Goal: Check status: Check status

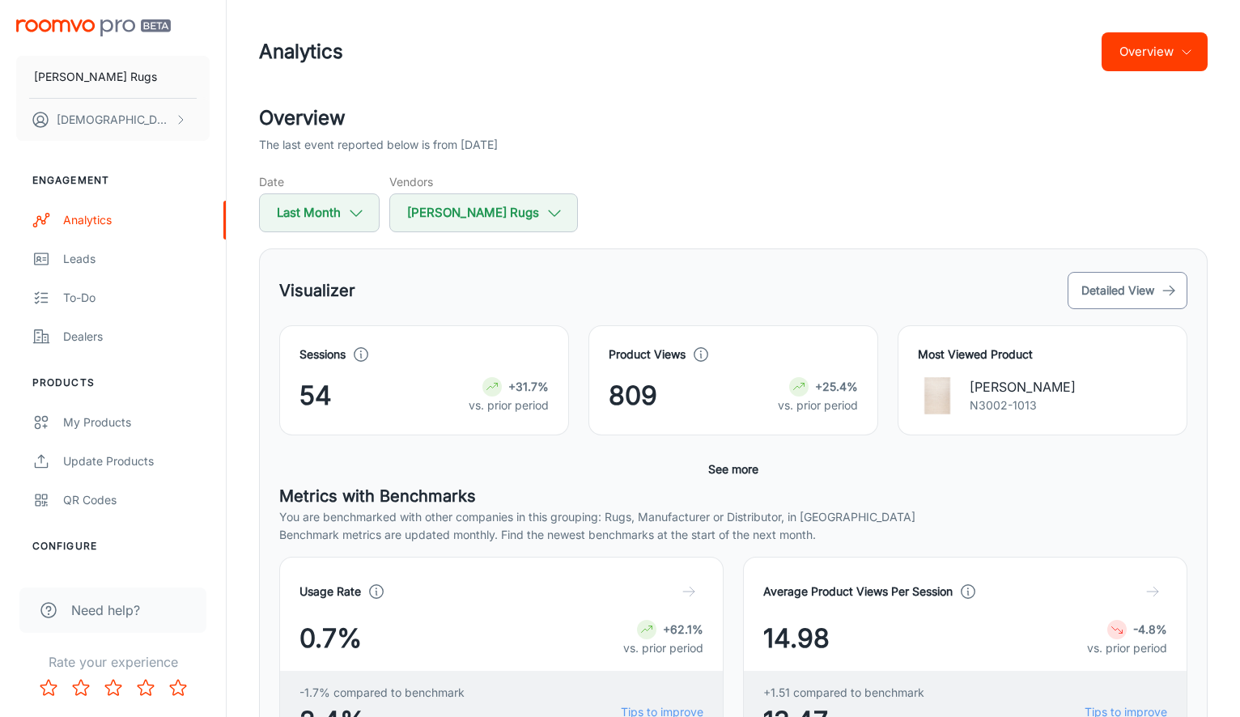
click at [1145, 282] on button "Detailed View" at bounding box center [1127, 290] width 120 height 37
click at [1137, 280] on button "Detailed View" at bounding box center [1127, 290] width 120 height 37
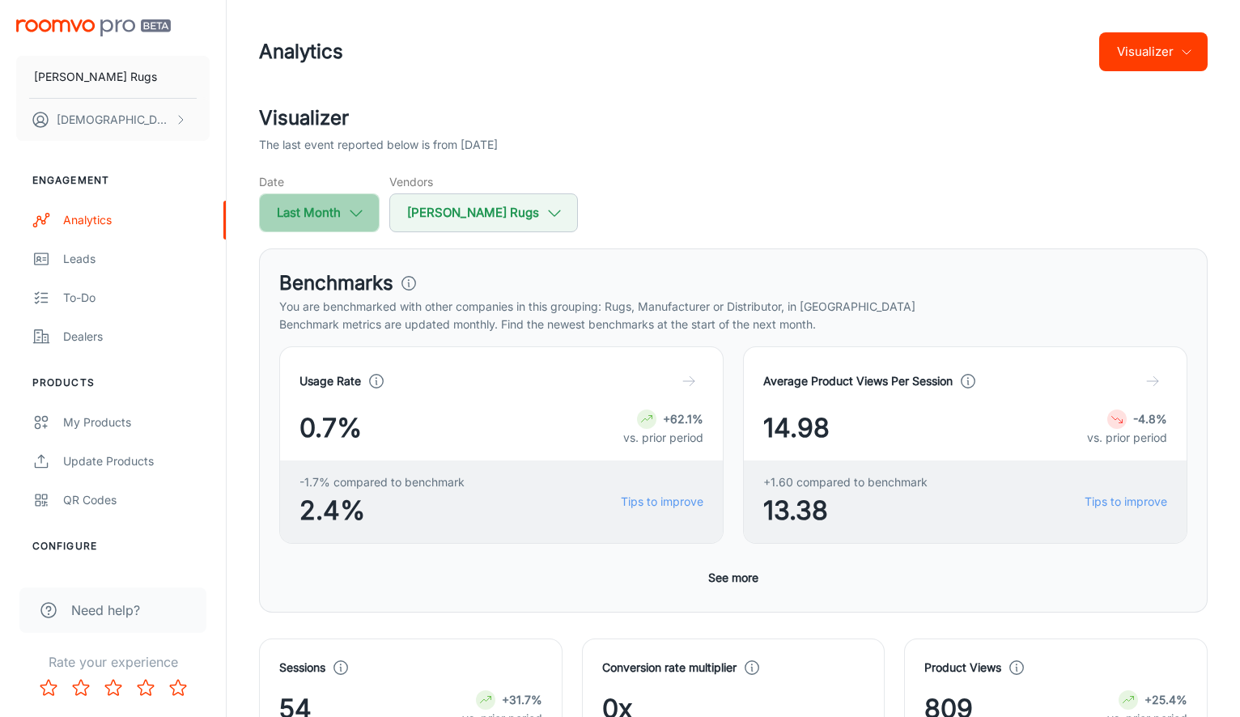
click at [342, 220] on button "Last Month" at bounding box center [319, 212] width 121 height 39
select select "6"
select select "2025"
select select "6"
select select "2025"
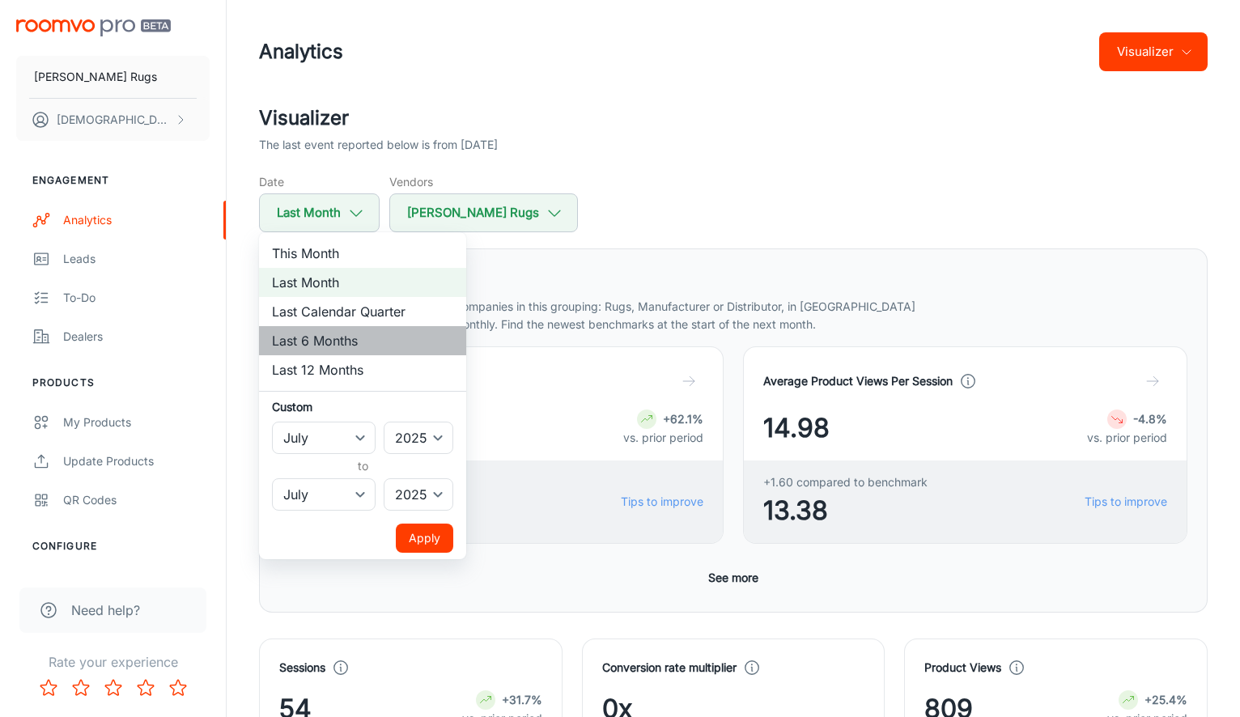
click at [337, 335] on li "Last 6 Months" at bounding box center [362, 340] width 207 height 29
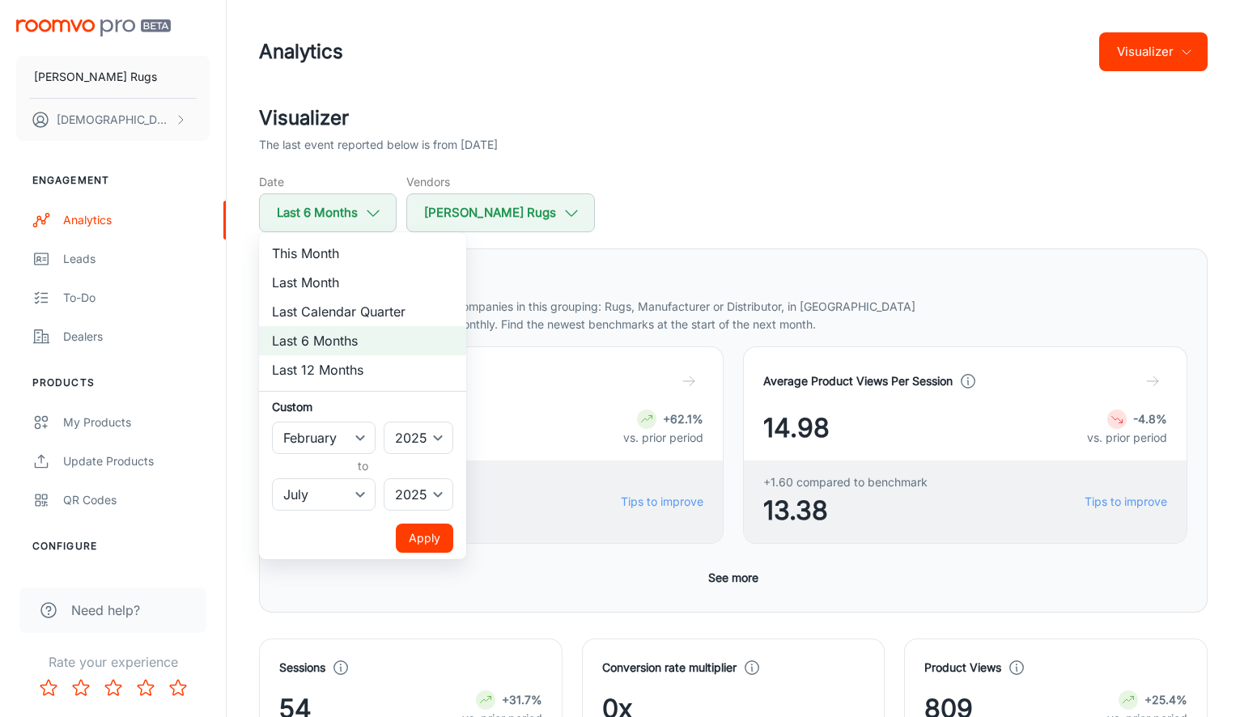
click at [823, 193] on div at bounding box center [620, 358] width 1240 height 717
select select "6"
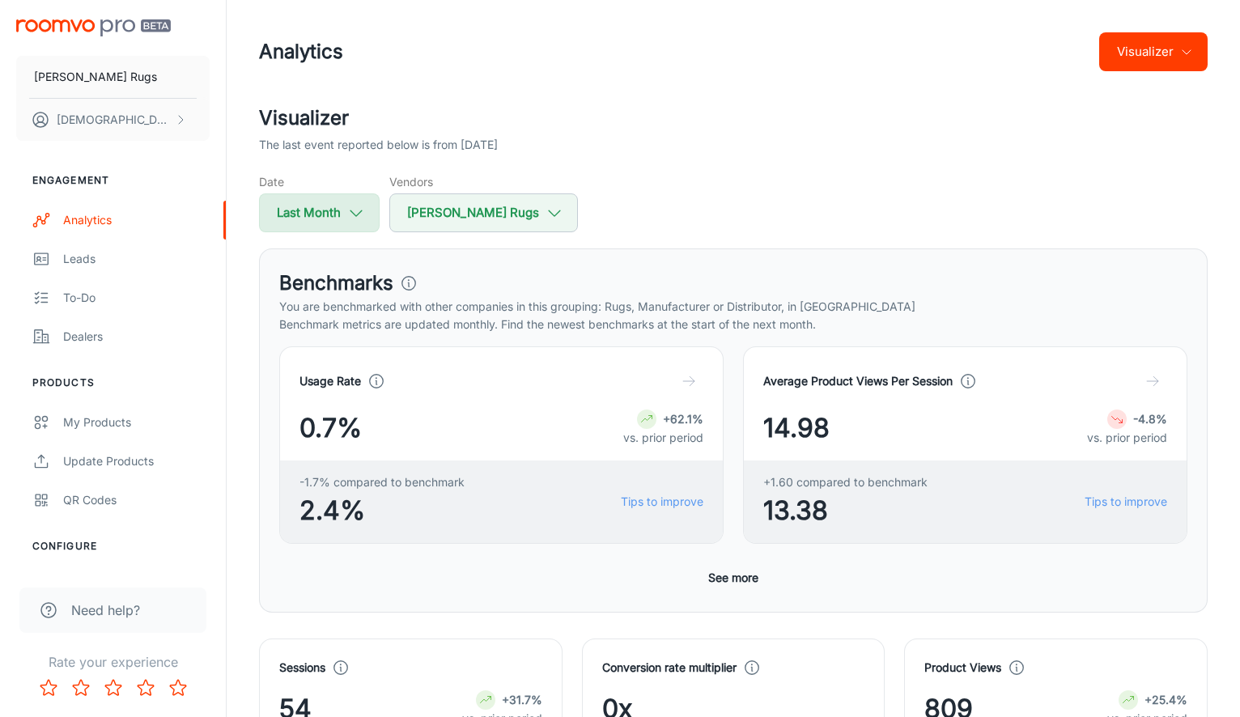
click at [353, 209] on icon "button" at bounding box center [356, 213] width 18 height 18
select select "6"
select select "2025"
select select "6"
select select "2025"
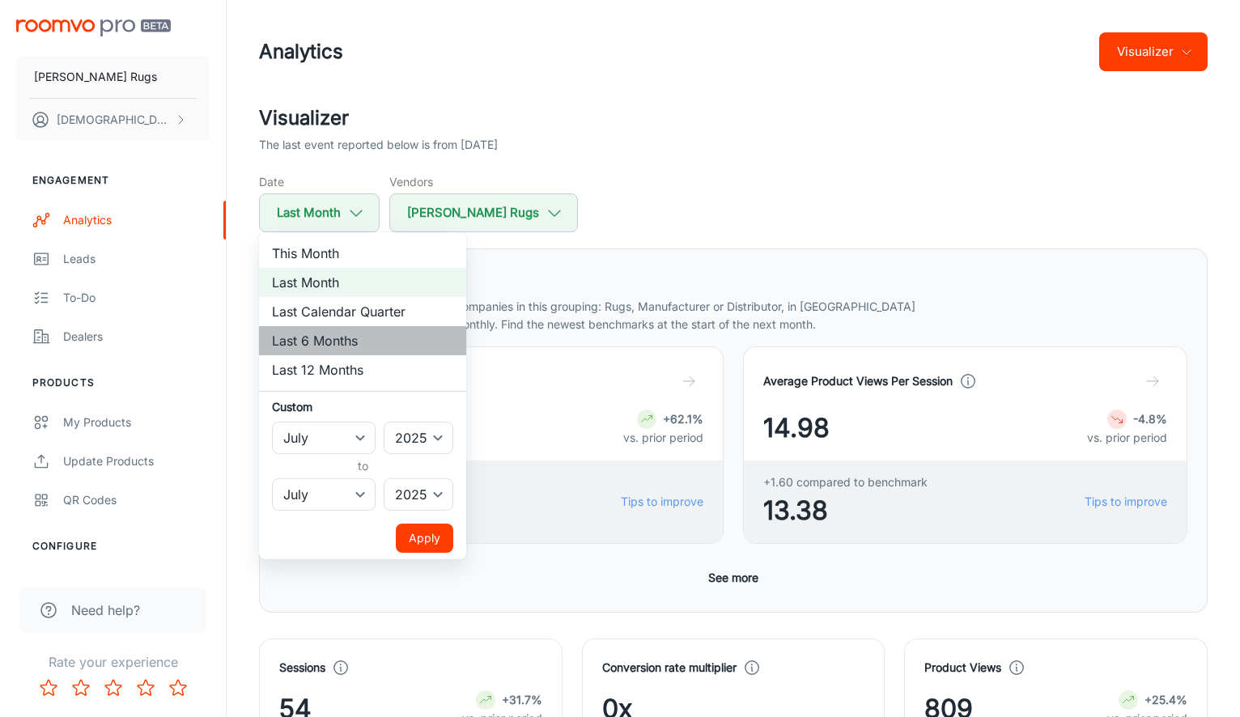
click at [361, 340] on li "Last 6 Months" at bounding box center [362, 340] width 207 height 29
select select "1"
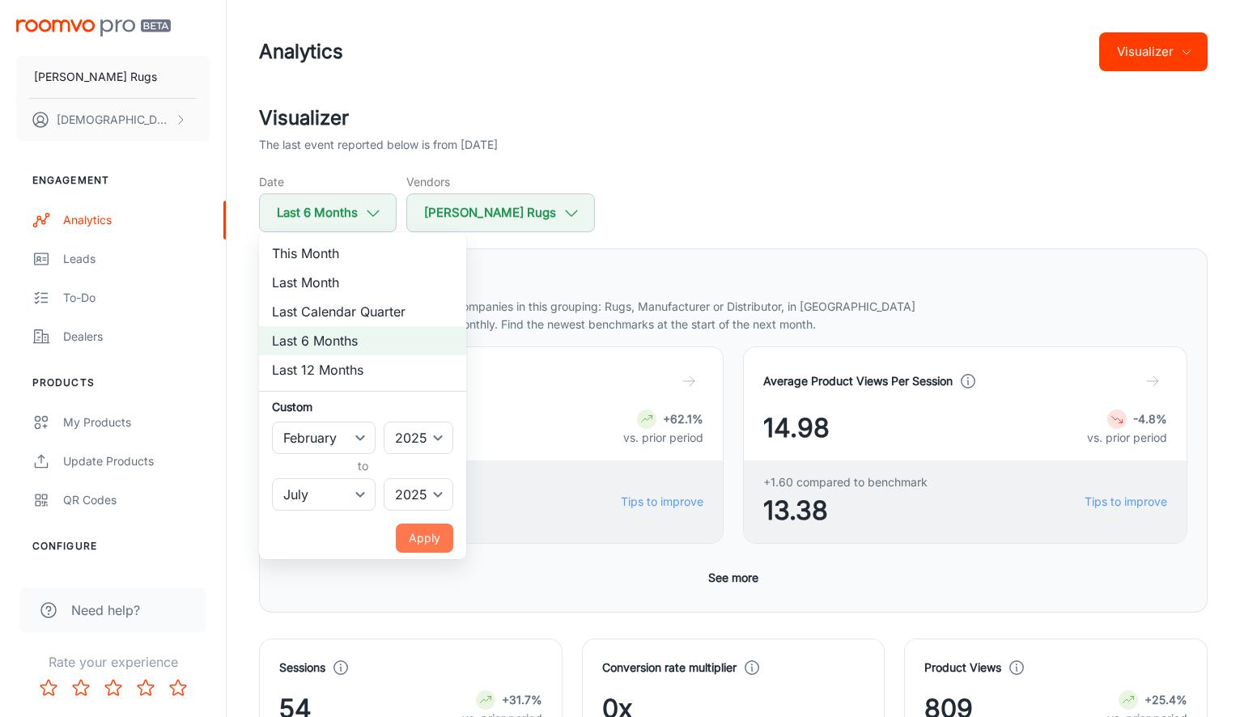
click at [431, 542] on button "Apply" at bounding box center [424, 538] width 57 height 29
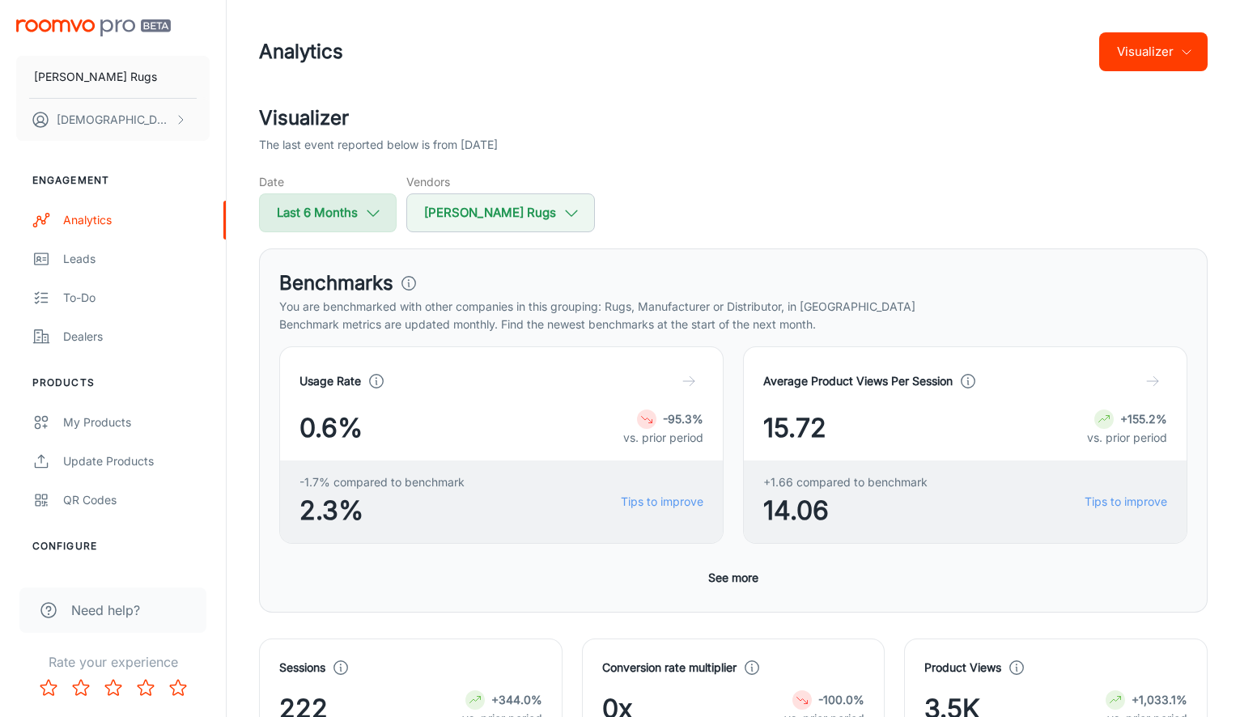
click at [355, 221] on button "Last 6 Months" at bounding box center [328, 212] width 138 height 39
select select "1"
select select "2025"
select select "6"
select select "2025"
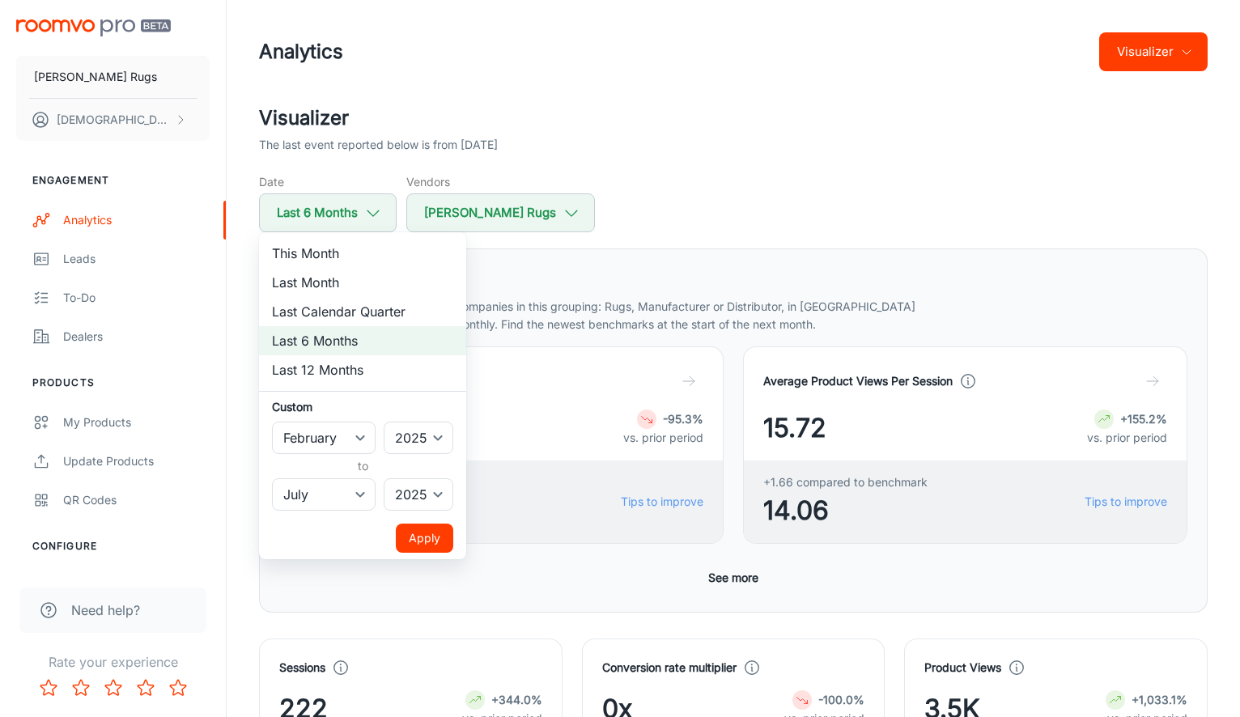
click at [568, 562] on div at bounding box center [620, 358] width 1240 height 717
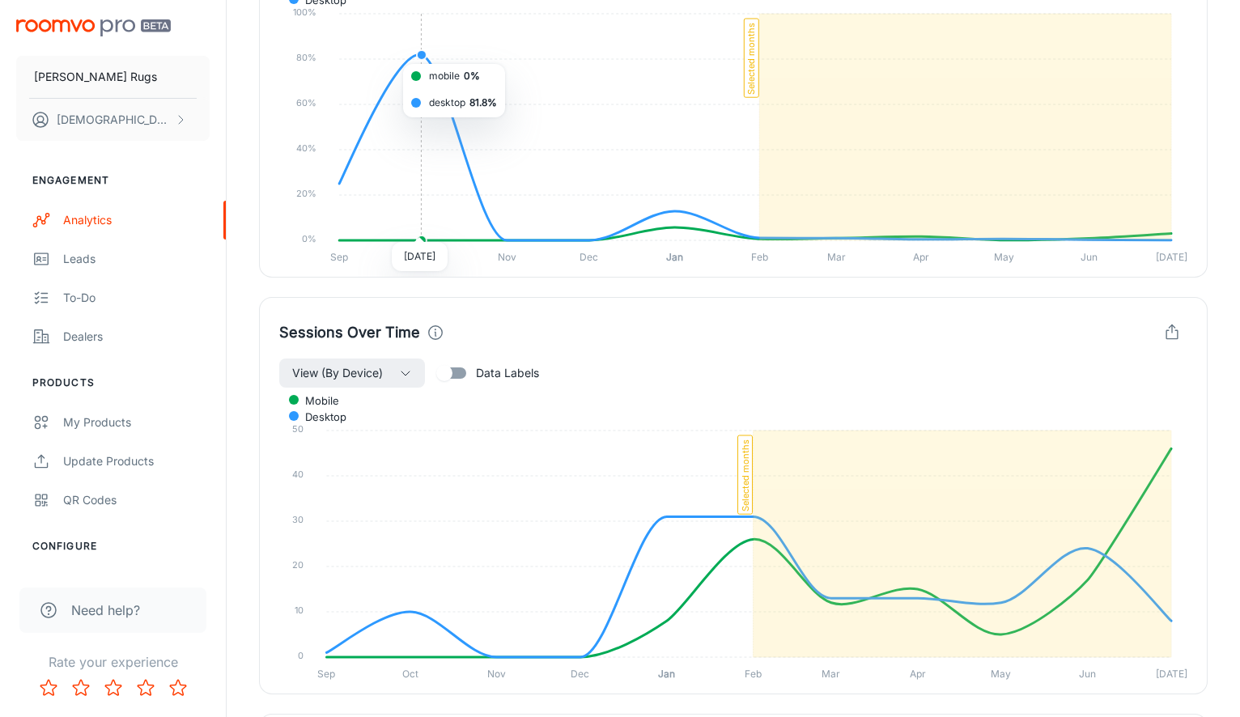
scroll to position [1340, 0]
